Goal: Check status

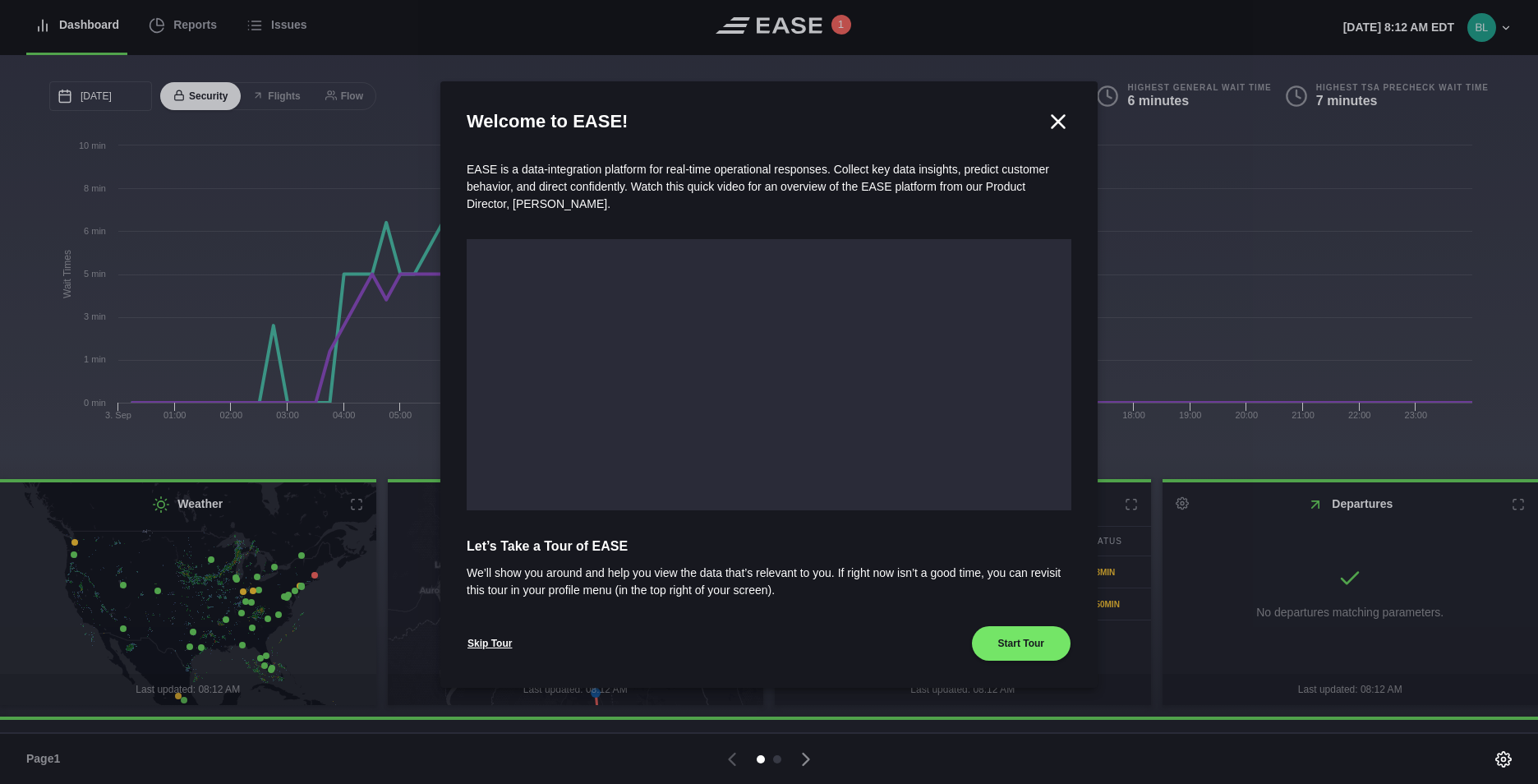
click at [1060, 113] on icon at bounding box center [1057, 121] width 24 height 24
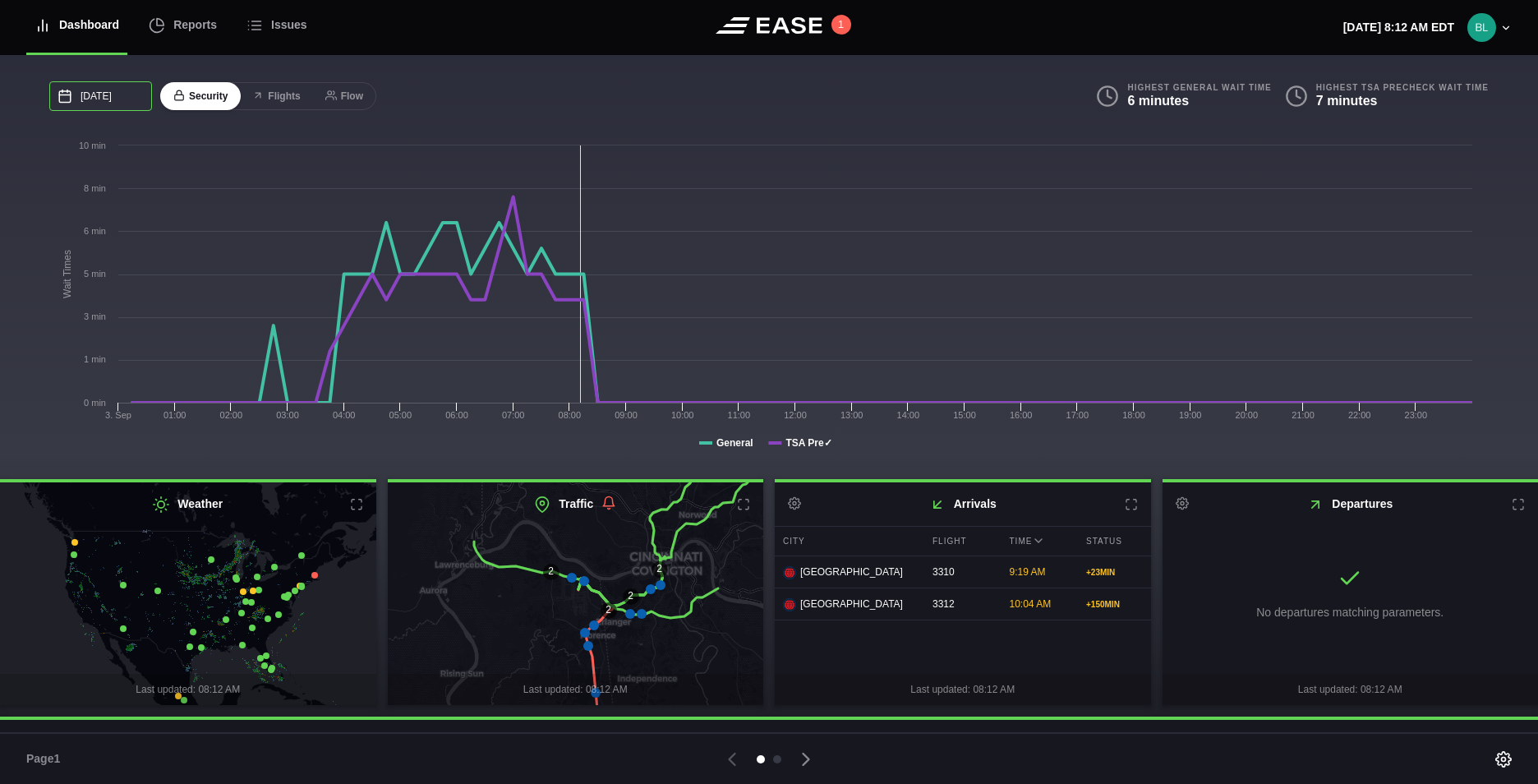
drag, startPoint x: 81, startPoint y: 97, endPoint x: 67, endPoint y: 97, distance: 14.0
click at [81, 97] on input "09/03/2025" at bounding box center [101, 96] width 103 height 30
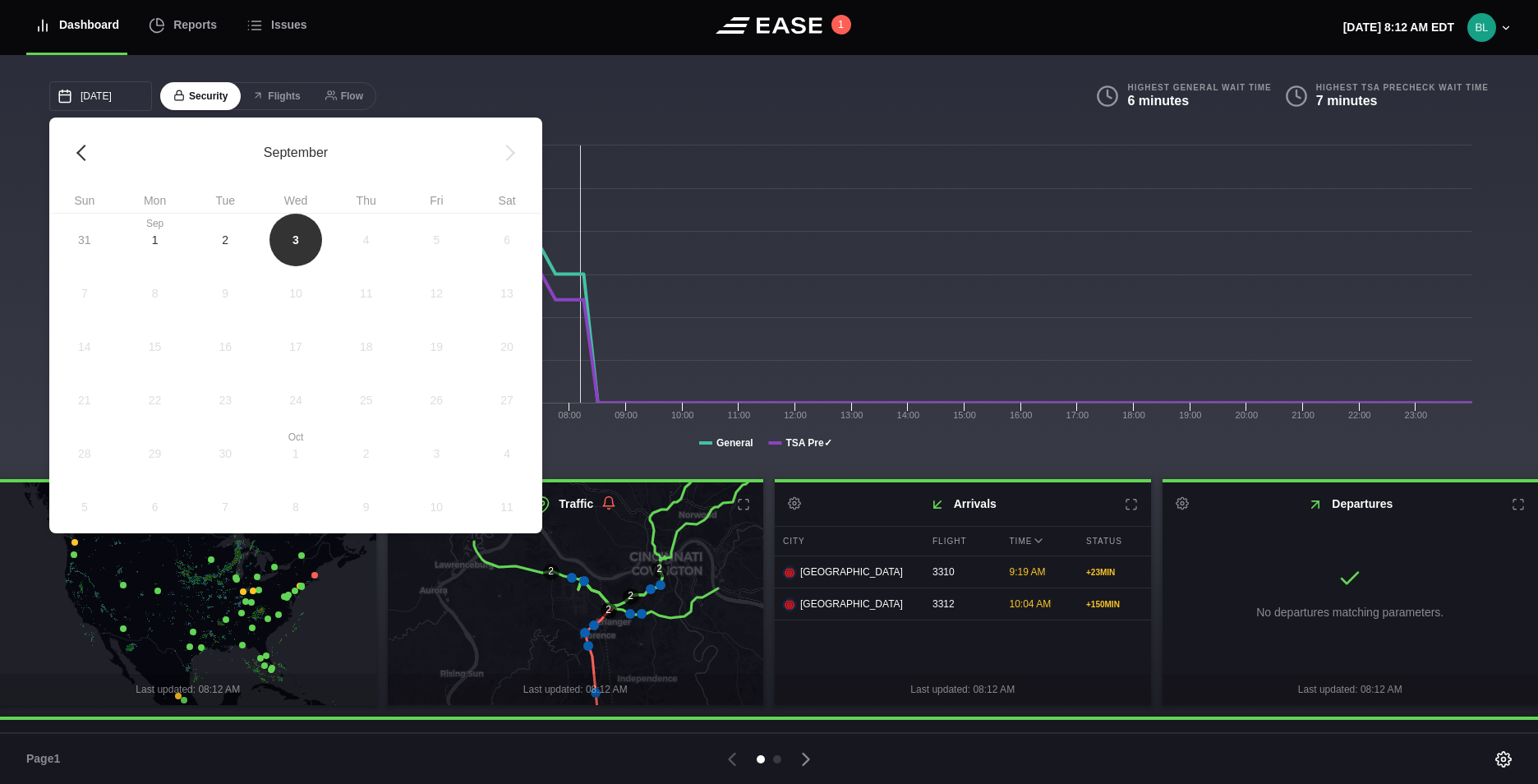
click at [88, 152] on link at bounding box center [84, 152] width 71 height 71
click at [442, 473] on span "29" at bounding box center [437, 453] width 71 height 53
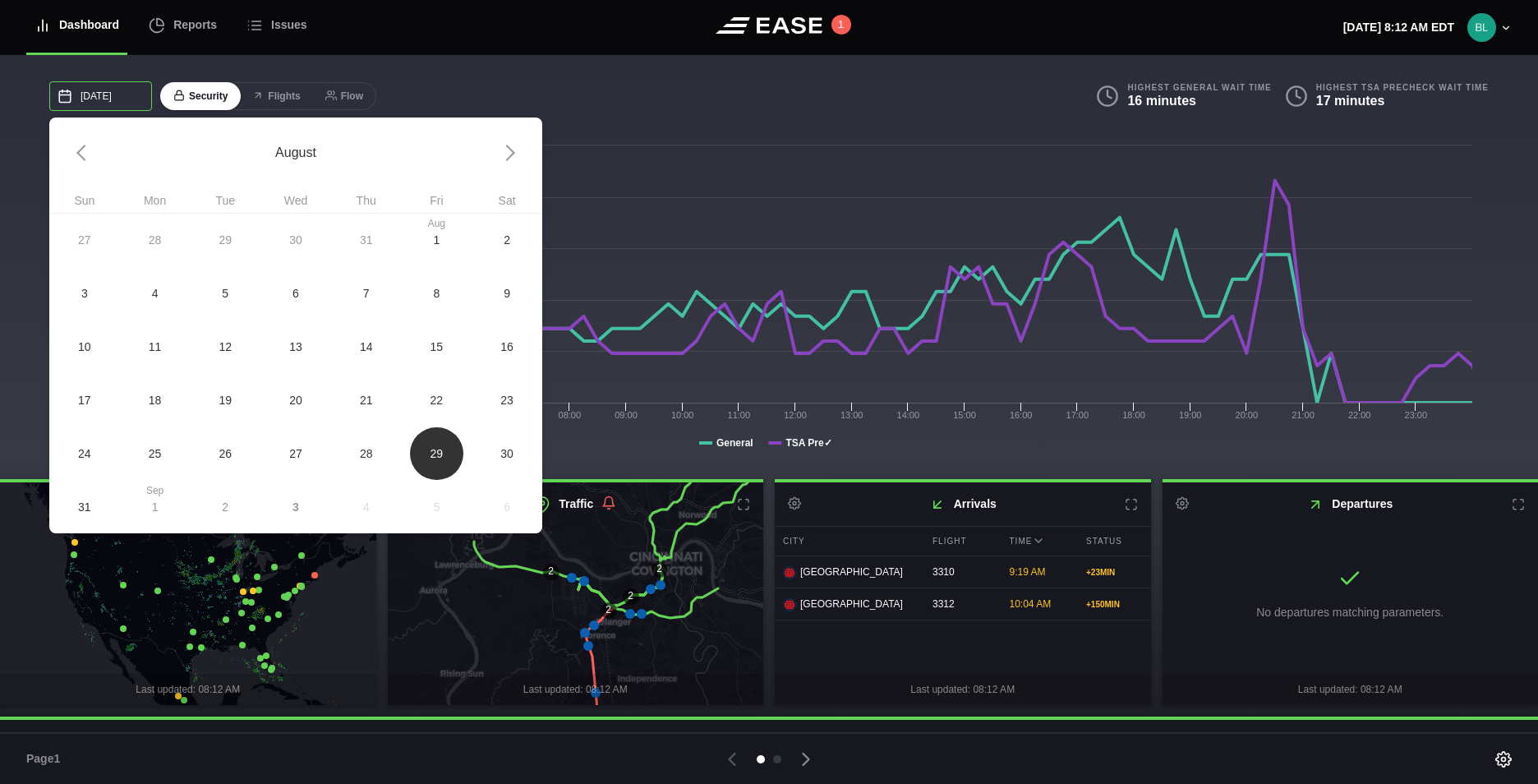
click at [126, 99] on input "08/29/2025" at bounding box center [101, 96] width 103 height 30
drag, startPoint x: 424, startPoint y: 391, endPoint x: 431, endPoint y: 398, distance: 9.9
click at [431, 398] on span "22" at bounding box center [437, 399] width 71 height 53
type input "08/22/2025"
